Goal: Information Seeking & Learning: Find specific fact

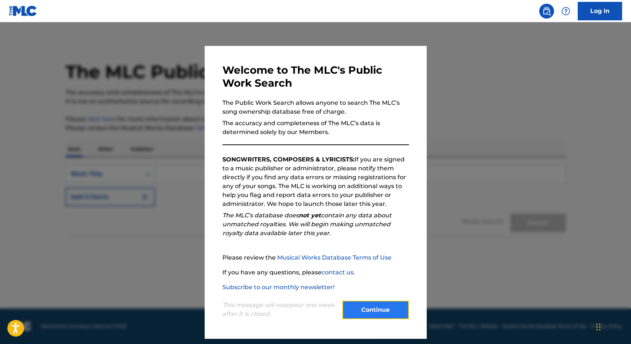
click at [376, 311] on button "Continue" at bounding box center [375, 310] width 67 height 19
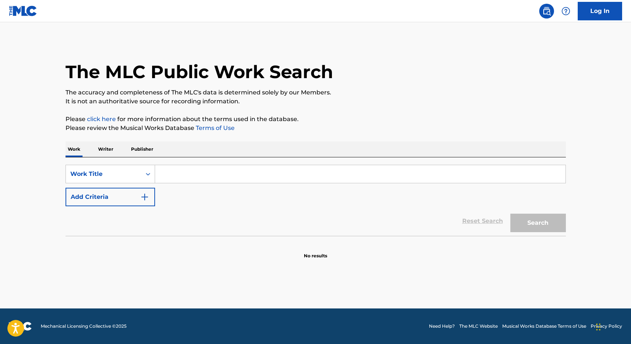
click at [184, 173] on input "Search Form" at bounding box center [360, 174] width 411 height 18
type input "About Damn Time"
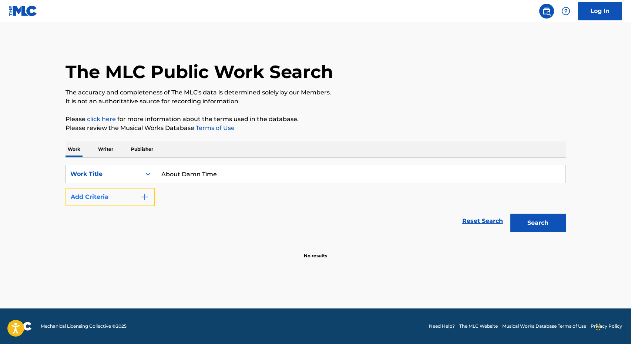
click at [150, 201] on button "Add Criteria" at bounding box center [111, 197] width 90 height 19
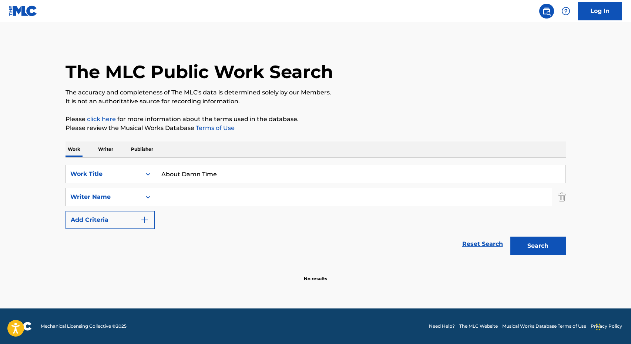
click at [125, 196] on div "Writer Name" at bounding box center [103, 196] width 67 height 9
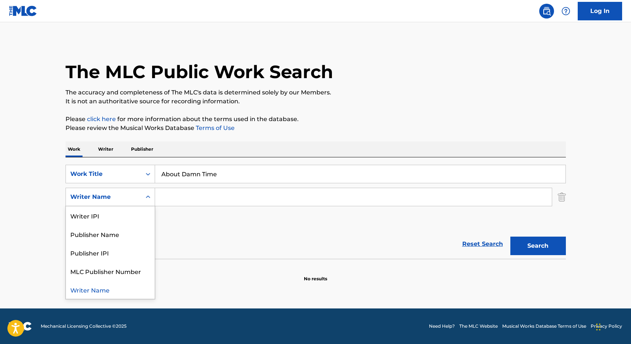
click at [84, 292] on div "Writer Name" at bounding box center [110, 289] width 89 height 19
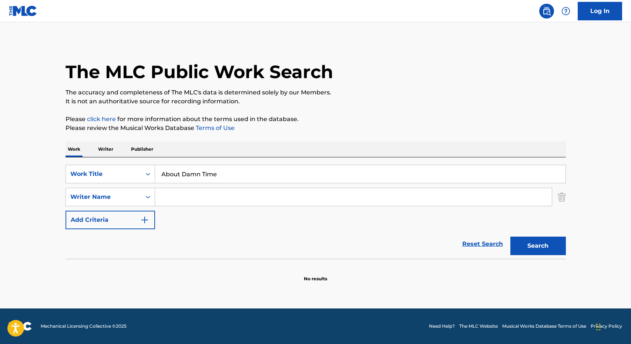
click at [171, 198] on input "Search Form" at bounding box center [353, 197] width 397 height 18
paste input "[PERSON_NAME]"
type input "[PERSON_NAME]"
click at [538, 247] on button "Search" at bounding box center [538, 246] width 56 height 19
drag, startPoint x: 241, startPoint y: 195, endPoint x: 146, endPoint y: 191, distance: 95.3
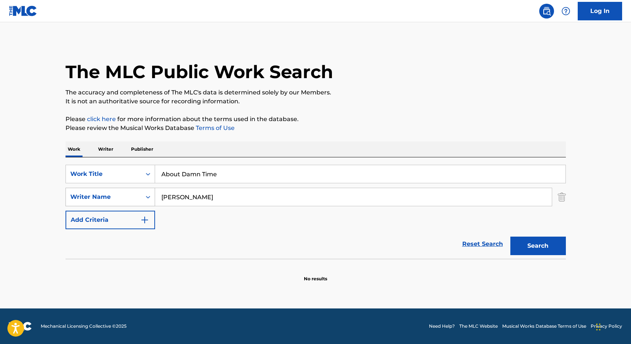
click at [146, 191] on div "SearchWithCriteria70f0244f-aae7-447d-be8e-6794d6e088a6 Writer Name [PERSON_NAME]" at bounding box center [316, 197] width 500 height 19
type input "[PERSON_NAME]"
click at [542, 251] on button "Search" at bounding box center [538, 246] width 56 height 19
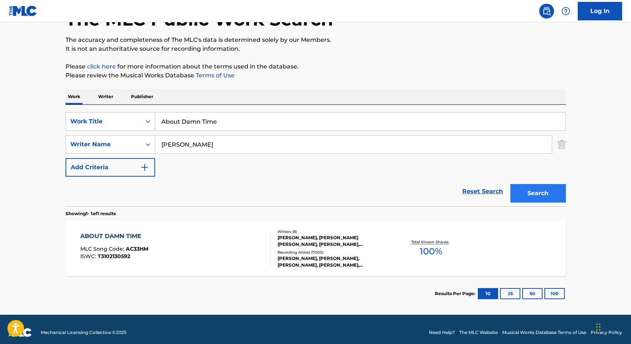
scroll to position [59, 0]
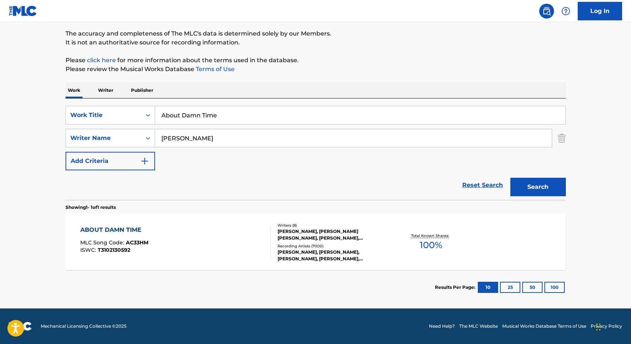
click at [321, 241] on div "[PERSON_NAME], [PERSON_NAME] [PERSON_NAME], [PERSON_NAME], [PERSON_NAME], [PERS…" at bounding box center [334, 234] width 112 height 13
